Goal: Task Accomplishment & Management: Use online tool/utility

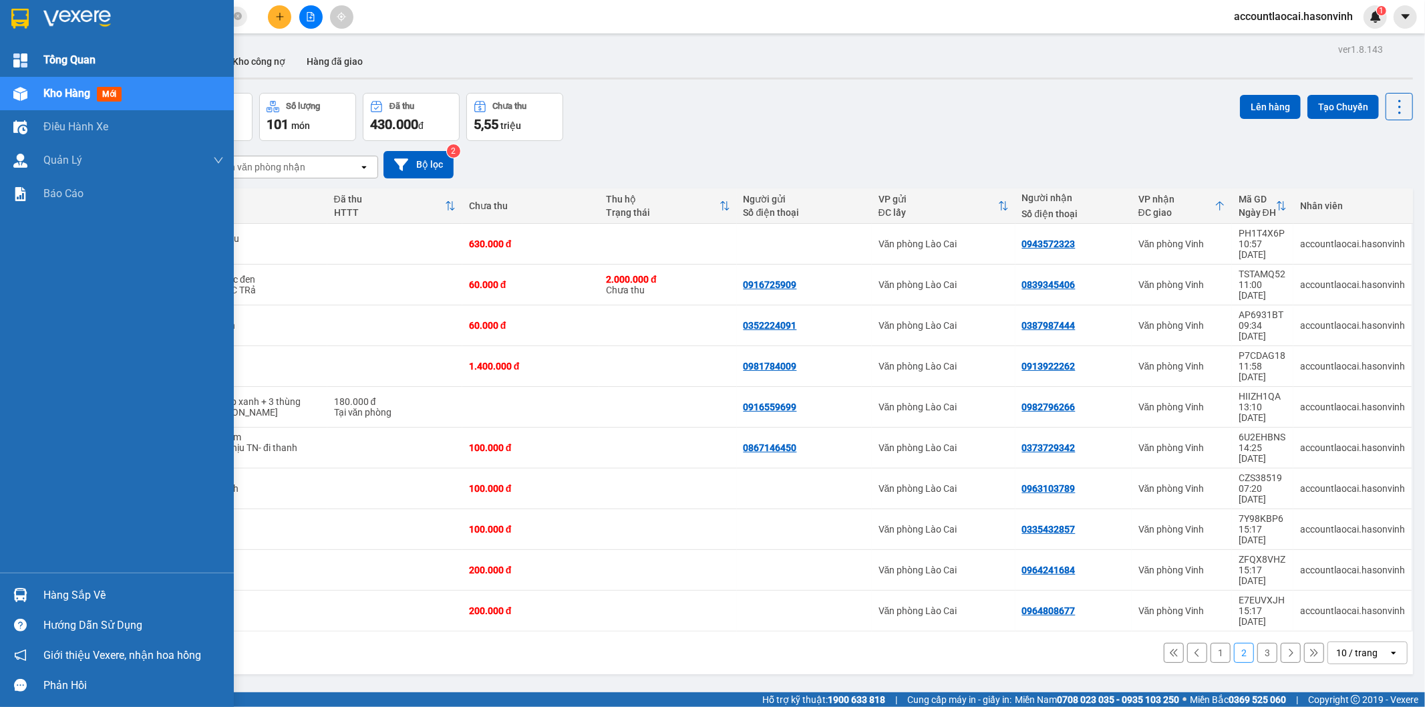
click at [58, 53] on span "Tổng Quan" at bounding box center [69, 59] width 52 height 17
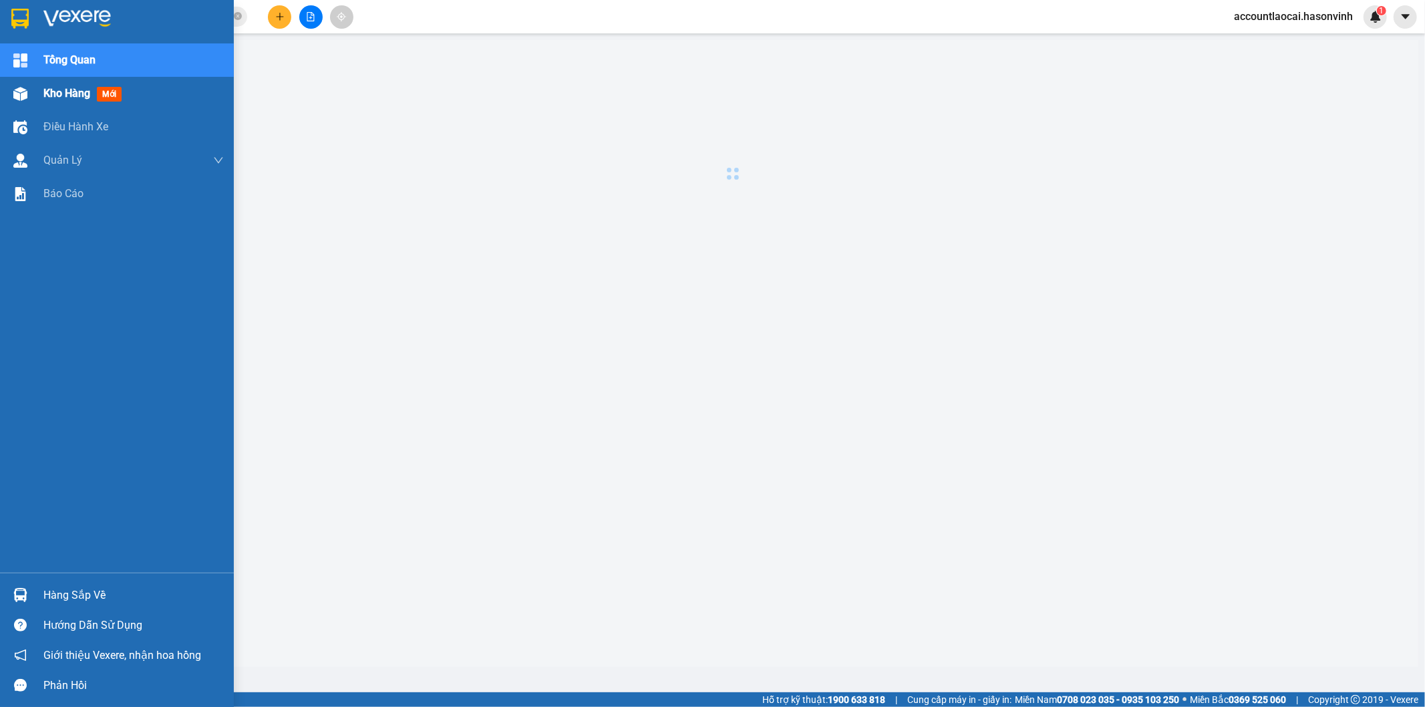
click at [50, 94] on span "Kho hàng" at bounding box center [66, 93] width 47 height 13
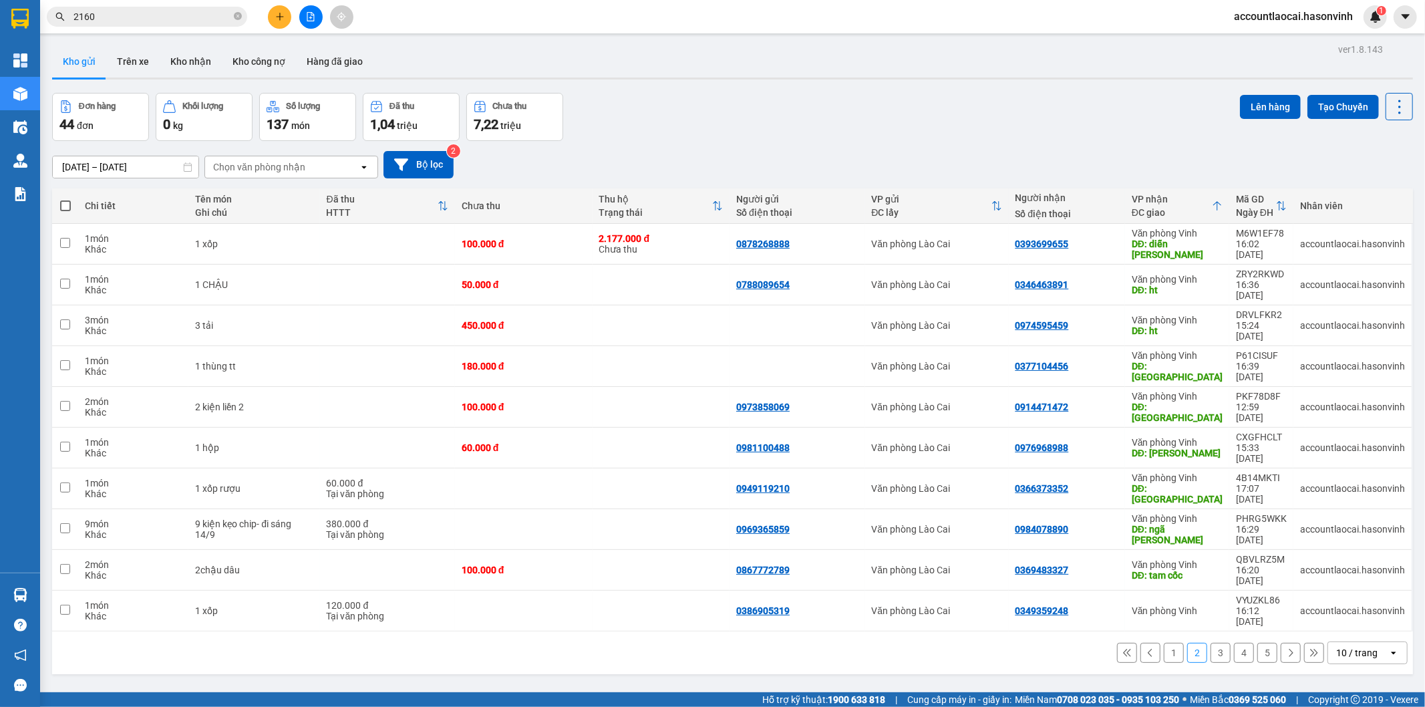
click at [1150, 641] on div "1 2 3 4 5 10 / trang open" at bounding box center [732, 652] width 1350 height 23
click at [1167, 643] on button "1" at bounding box center [1174, 653] width 20 height 20
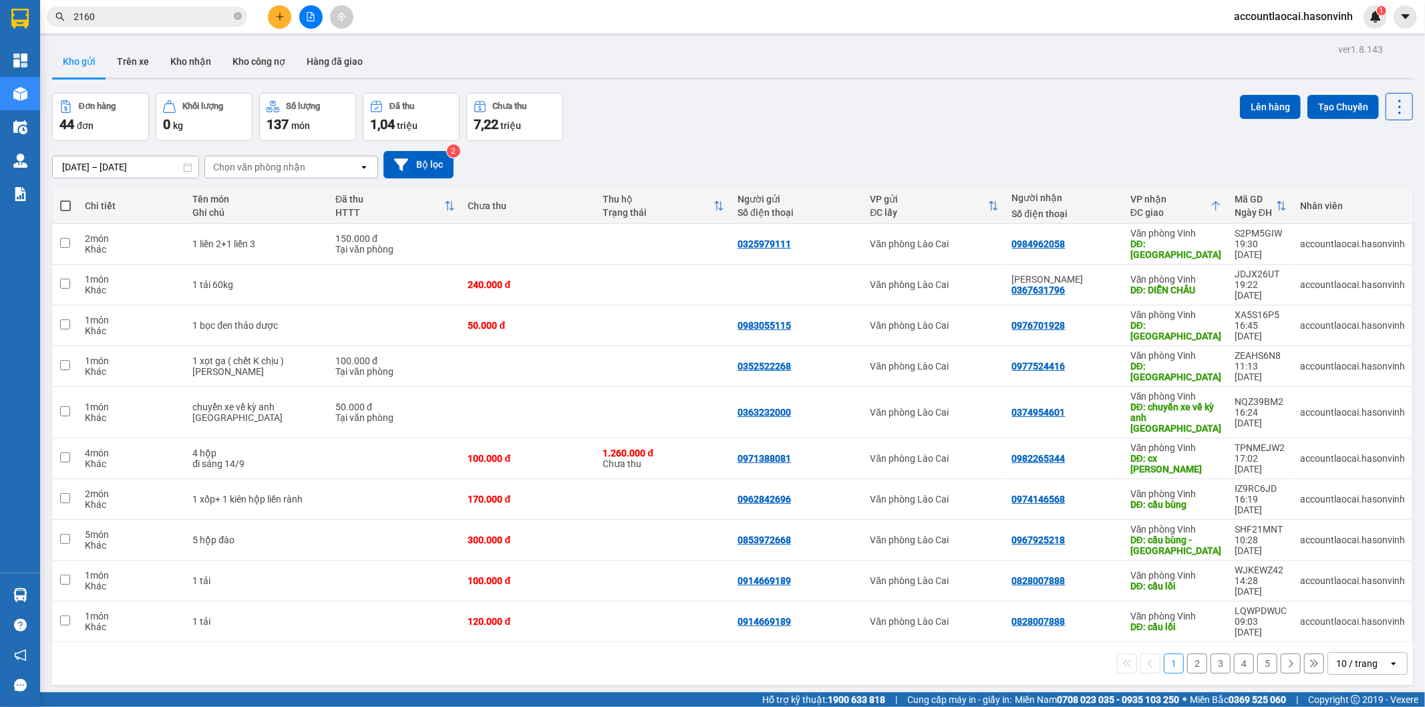
scroll to position [61, 0]
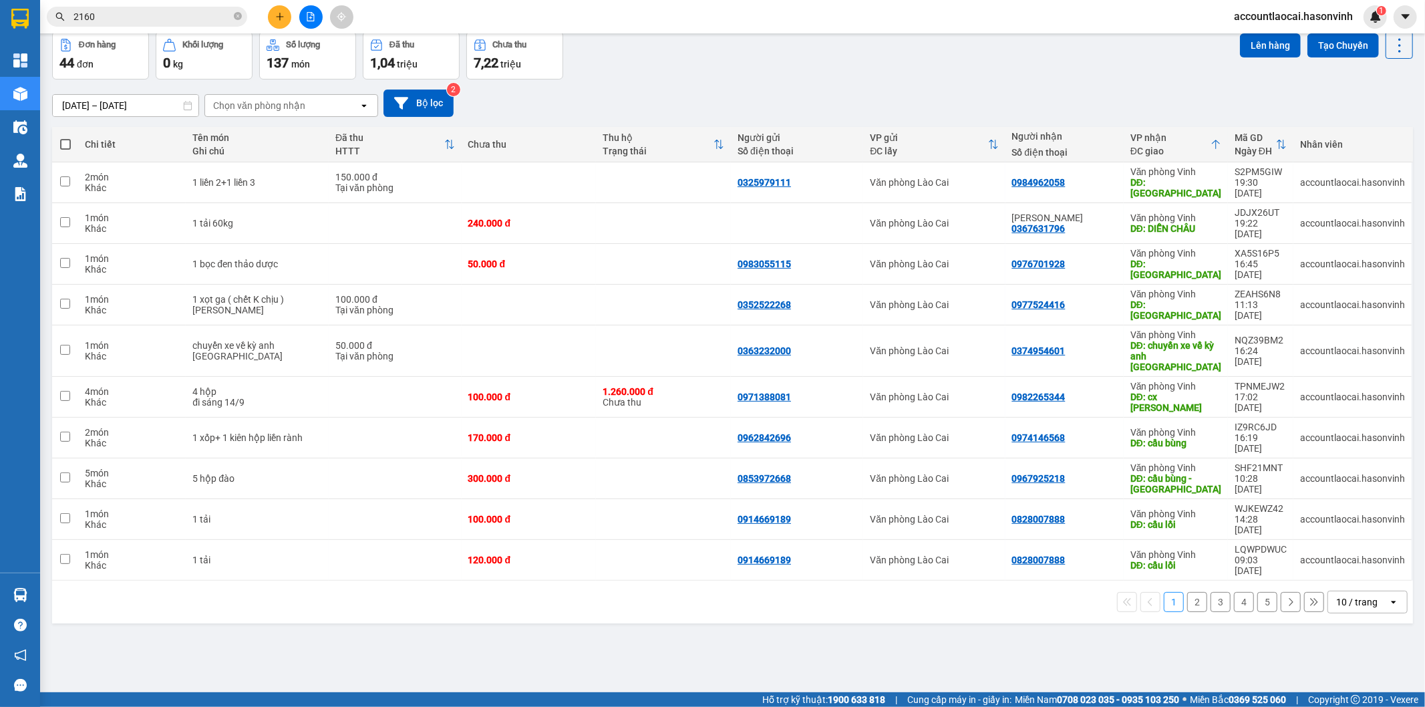
click at [1190, 592] on button "2" at bounding box center [1197, 602] width 20 height 20
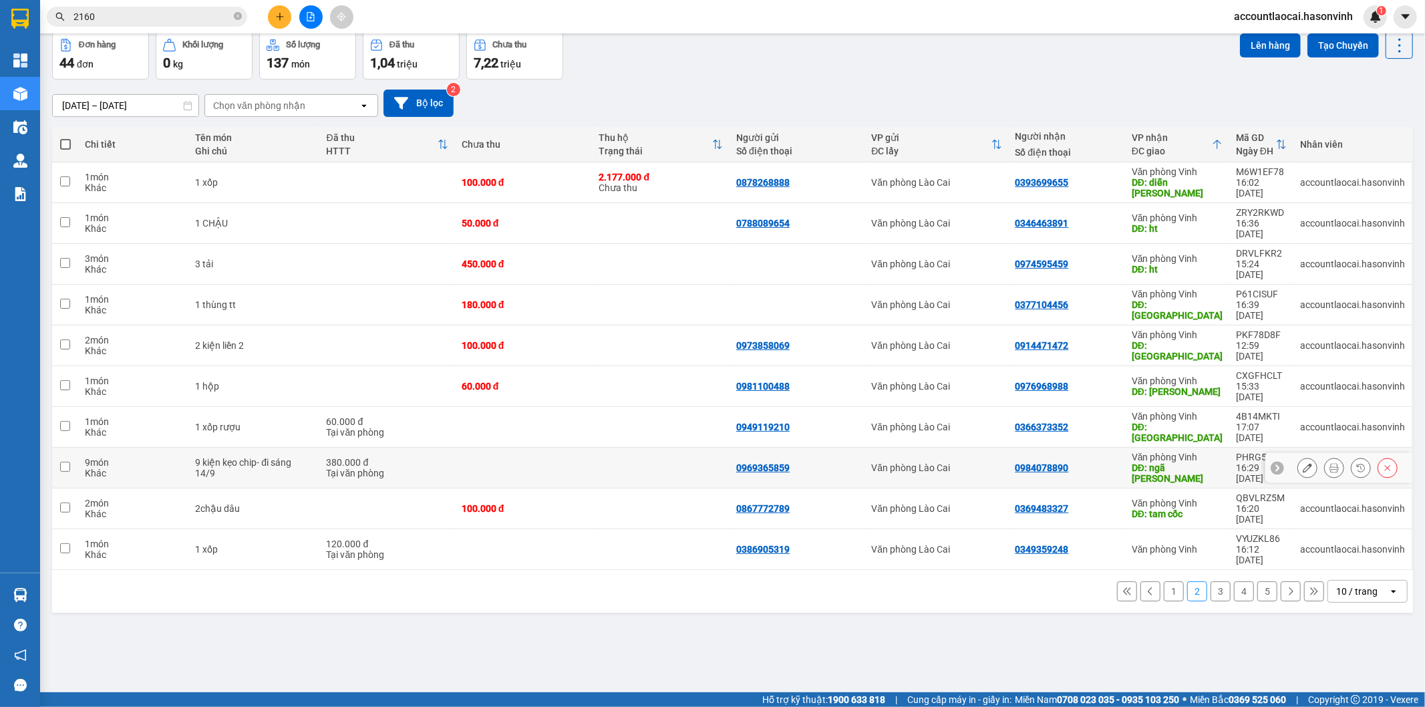
scroll to position [0, 0]
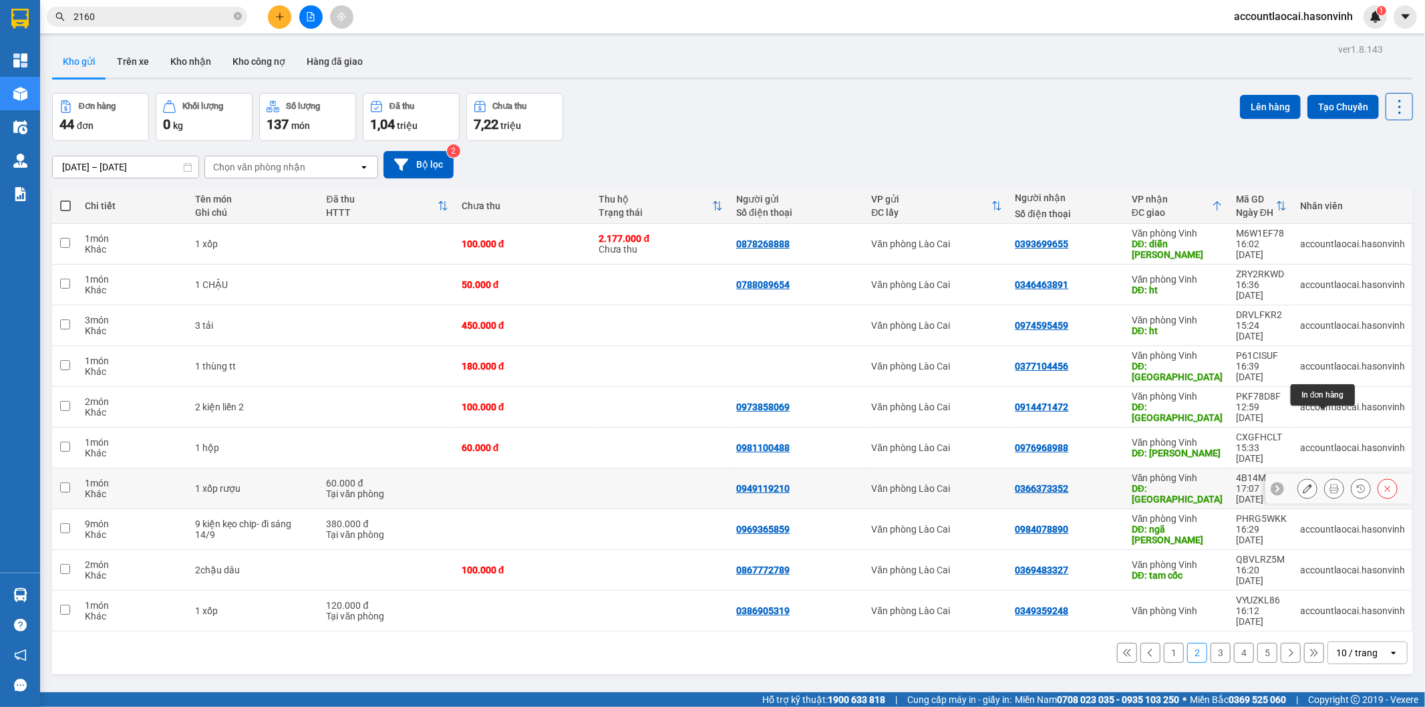
click at [1325, 477] on button at bounding box center [1334, 488] width 19 height 23
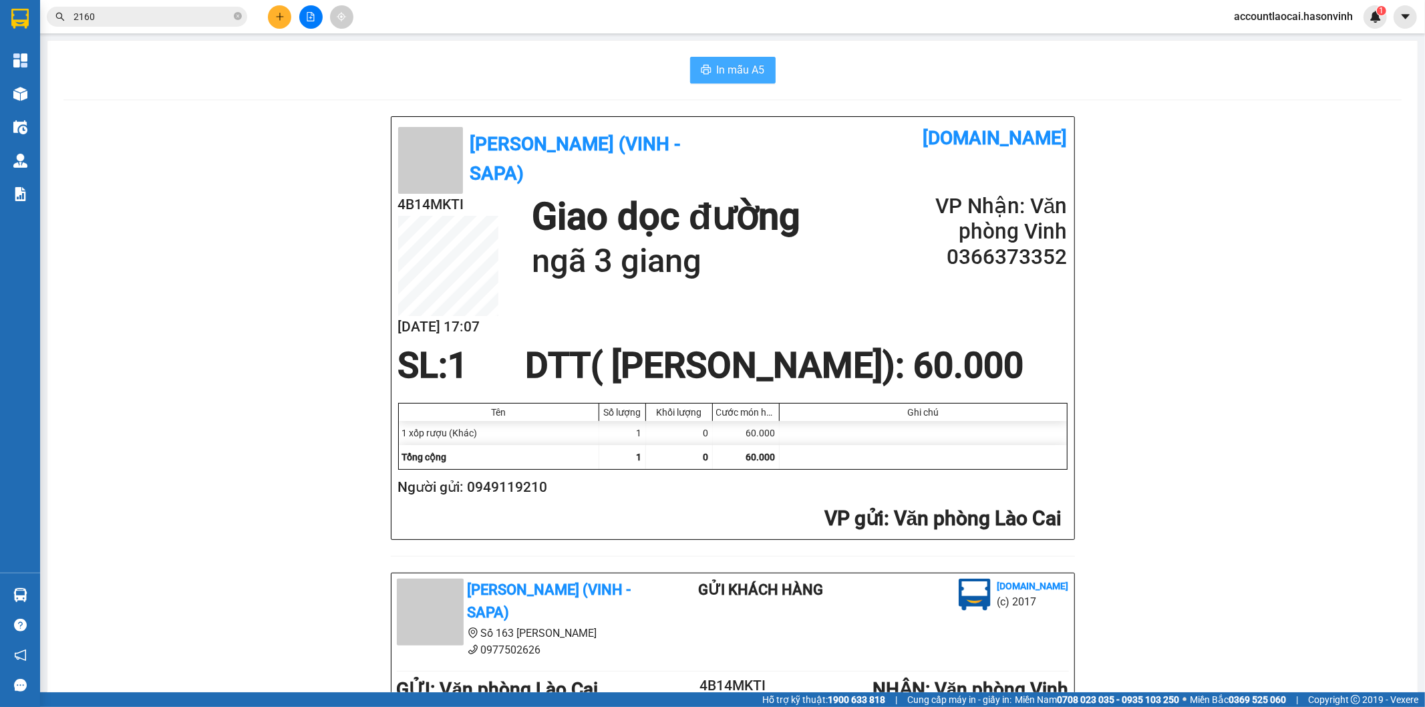
click at [740, 70] on span "In mẫu A5" at bounding box center [741, 69] width 48 height 17
